Goal: Task Accomplishment & Management: Complete application form

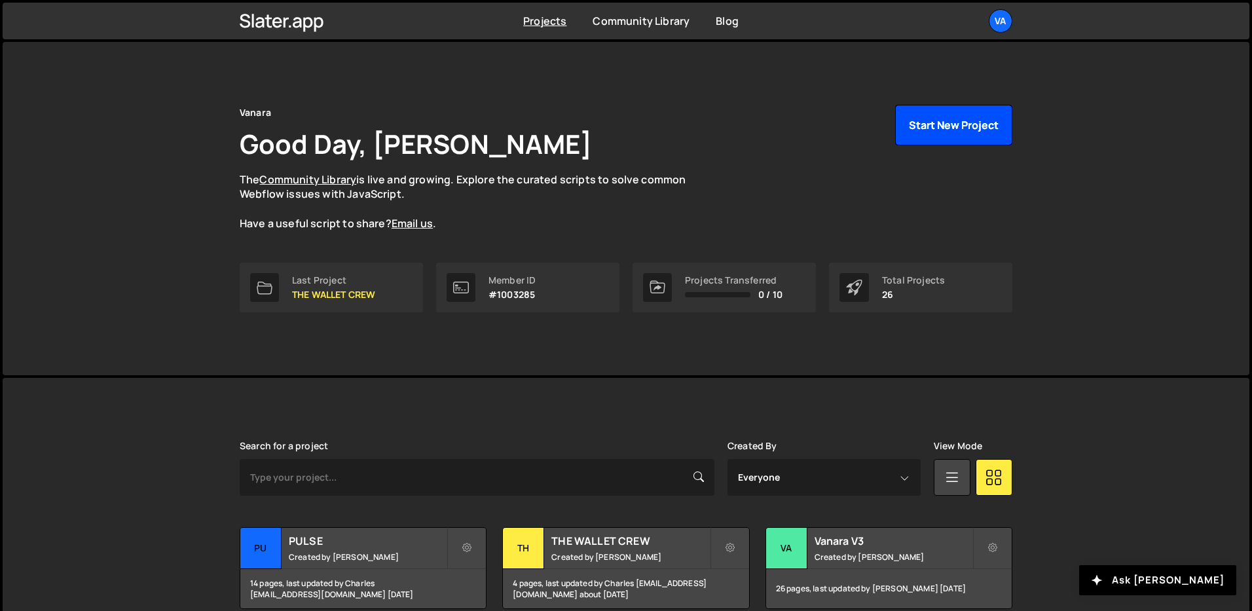
click at [973, 126] on button "Start New Project" at bounding box center [953, 125] width 117 height 41
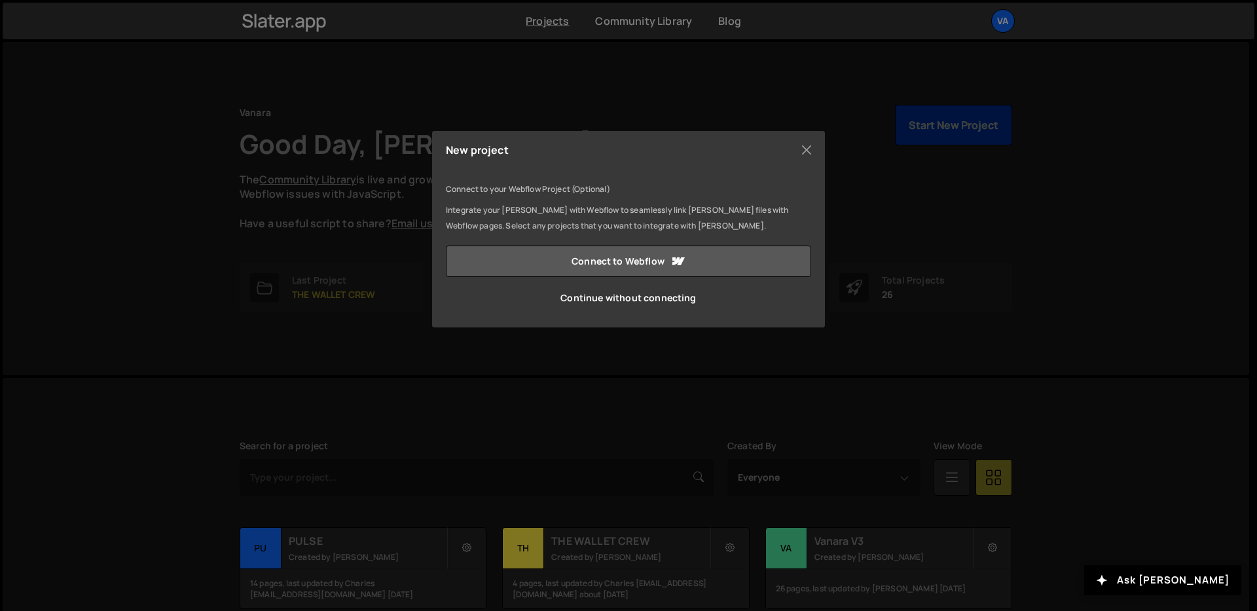
click at [639, 246] on link "Connect to Webflow" at bounding box center [628, 260] width 365 height 31
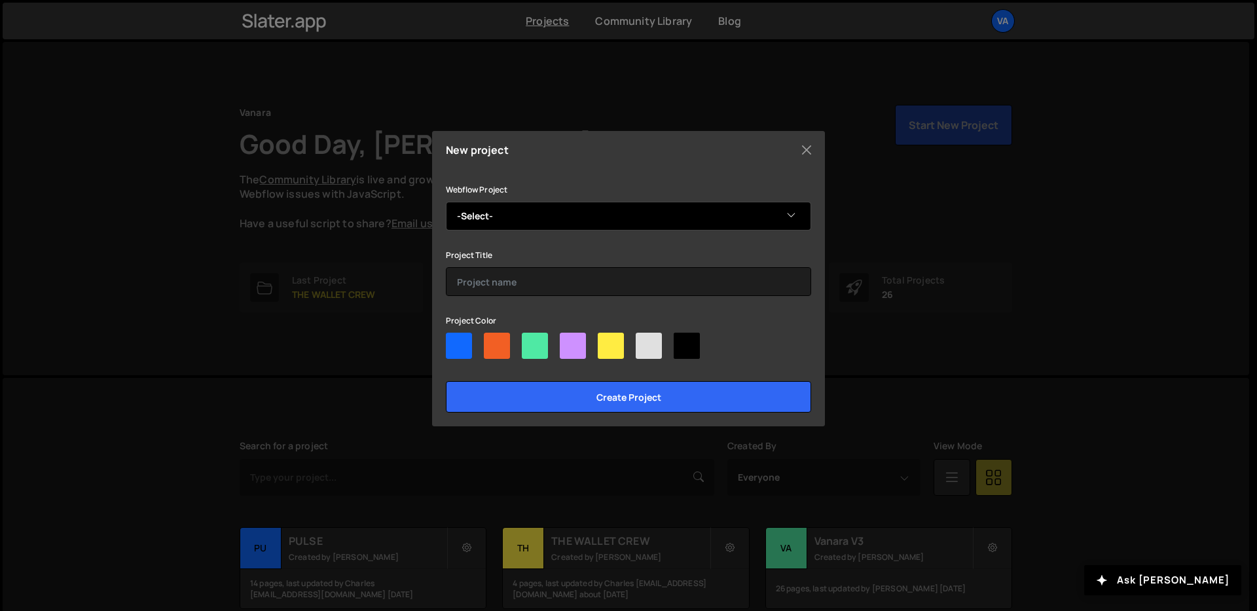
click at [511, 228] on select "-Select- Planifique - Immo" at bounding box center [628, 216] width 365 height 29
select select "68cbb8d435847d9ad939aada"
click at [446, 202] on select "-Select- Planifique - Immo" at bounding box center [628, 216] width 365 height 29
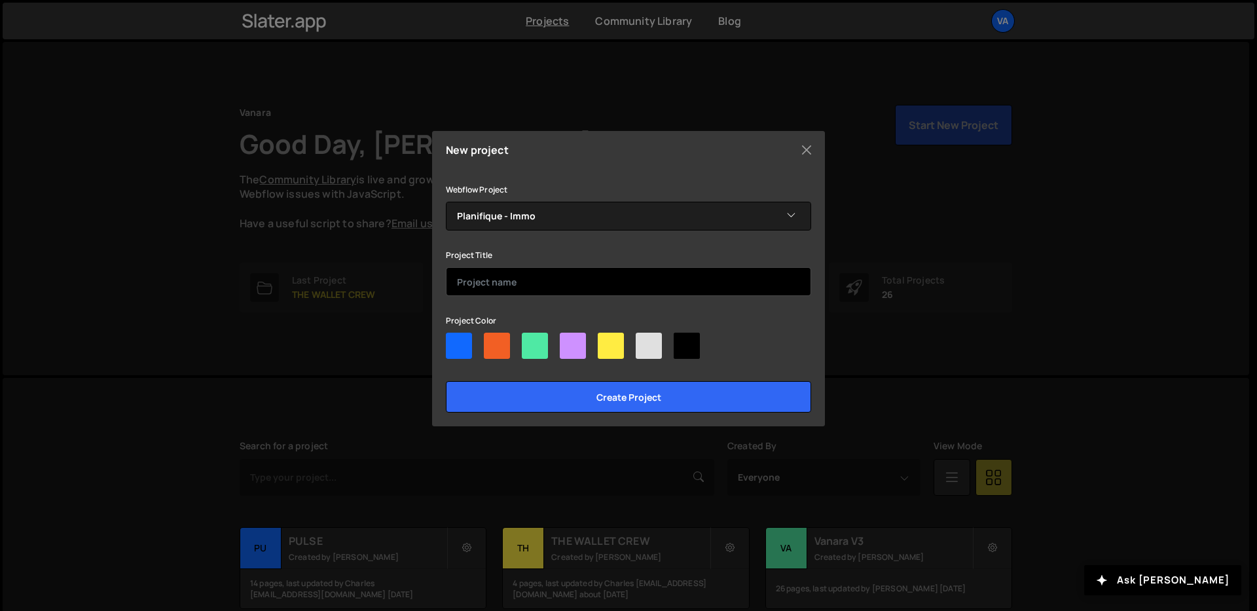
click at [482, 279] on input "text" at bounding box center [628, 281] width 365 height 29
type input "Planifique Immo"
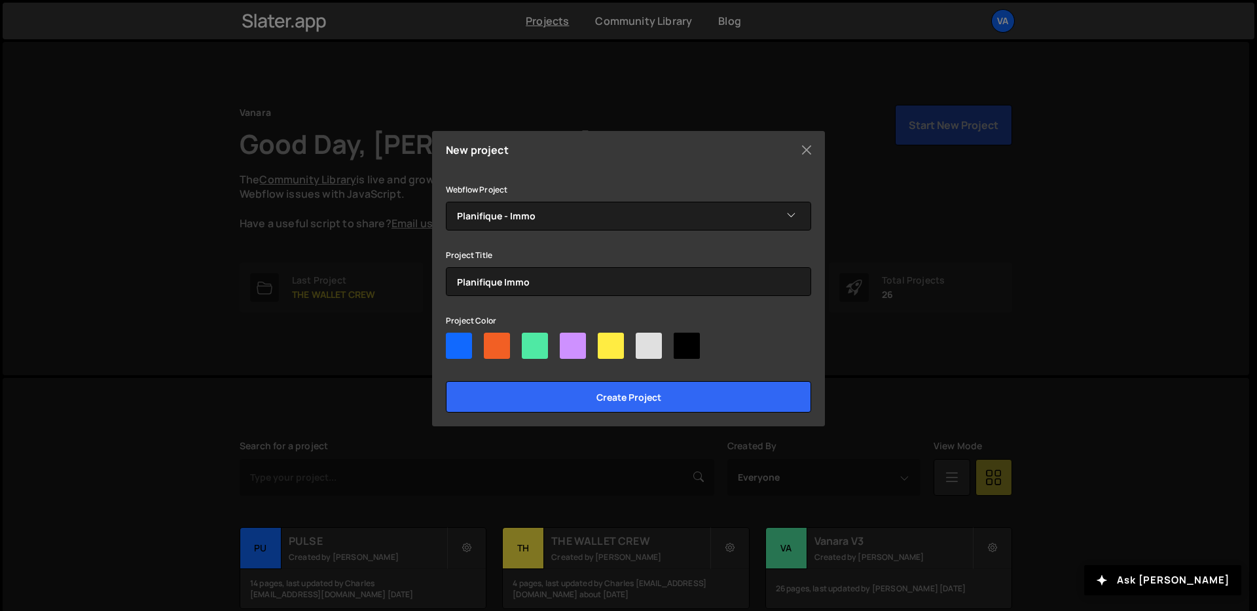
click at [469, 346] on div at bounding box center [459, 346] width 26 height 26
click at [454, 341] on input"] "radio" at bounding box center [450, 337] width 9 height 9
radio input"] "true"
click at [504, 347] on div at bounding box center [497, 346] width 26 height 26
click at [492, 341] on input"] "radio" at bounding box center [488, 337] width 9 height 9
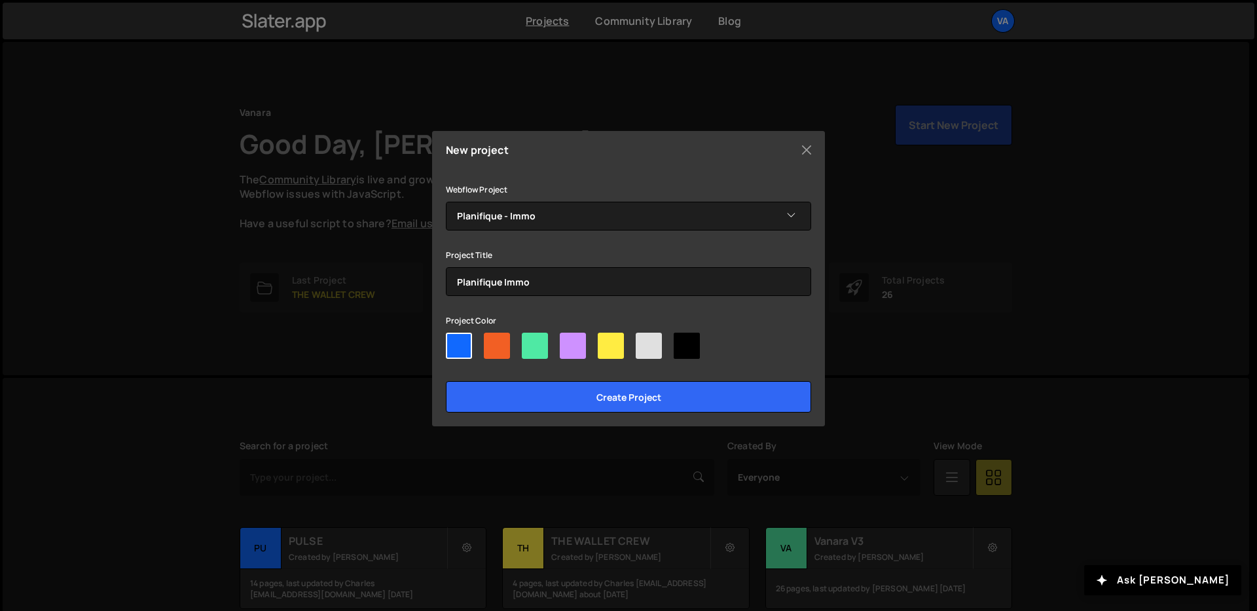
radio input"] "true"
click at [467, 349] on div at bounding box center [459, 346] width 26 height 26
click at [454, 341] on input"] "radio" at bounding box center [450, 337] width 9 height 9
radio input"] "true"
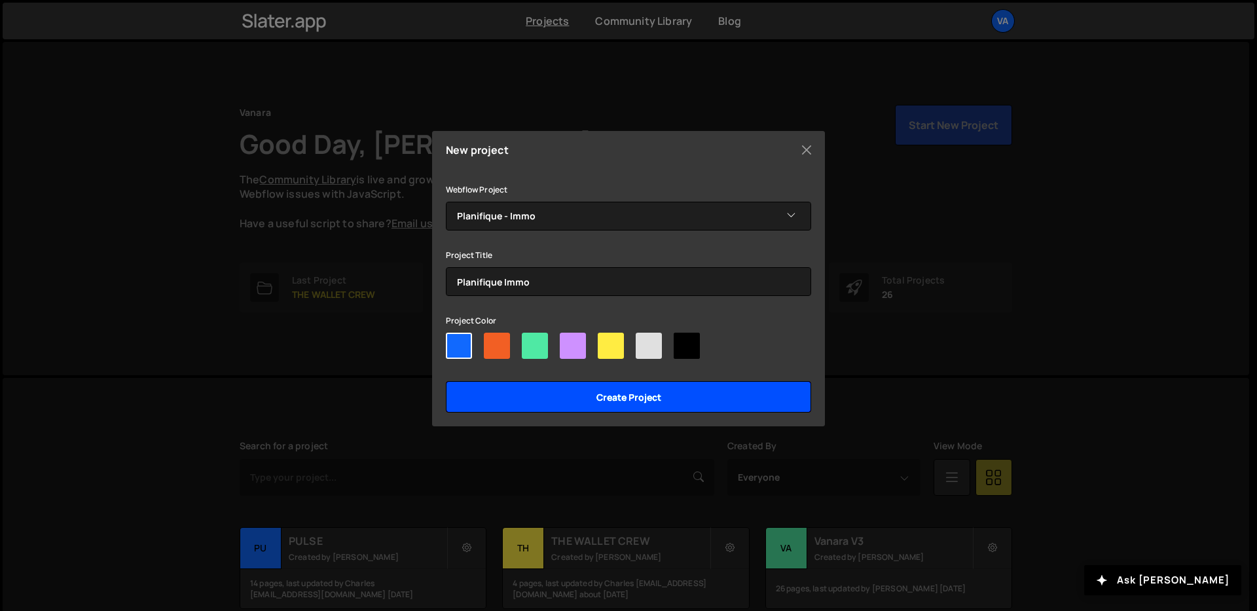
click at [539, 390] on input "Create project" at bounding box center [628, 396] width 365 height 31
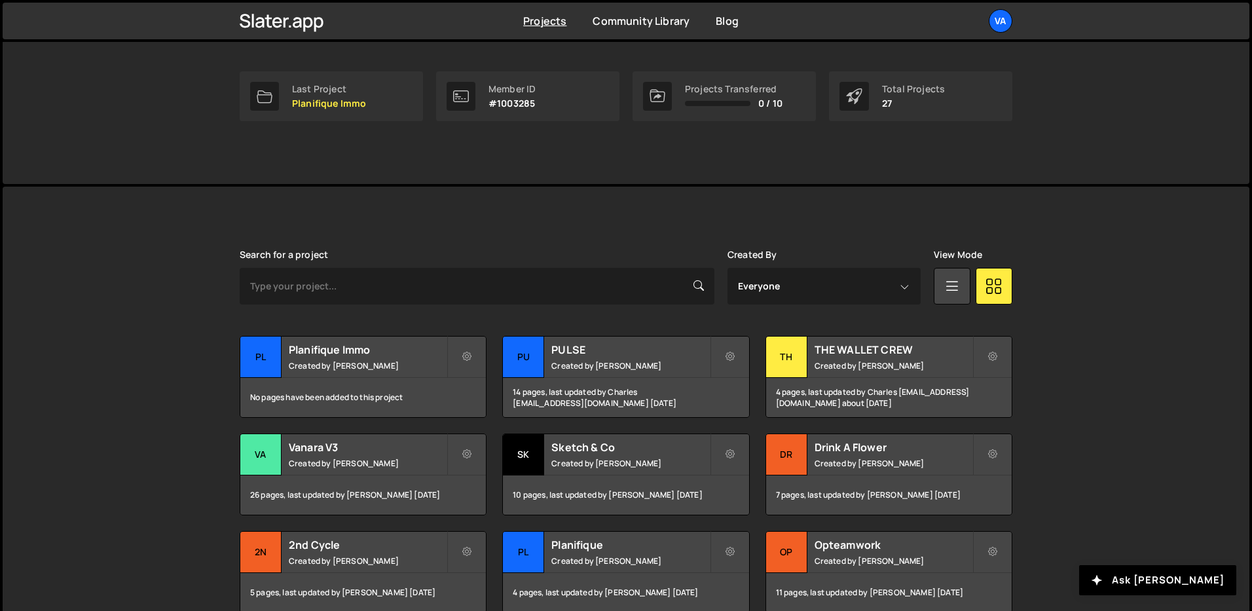
scroll to position [204, 0]
